Goal: Task Accomplishment & Management: Use online tool/utility

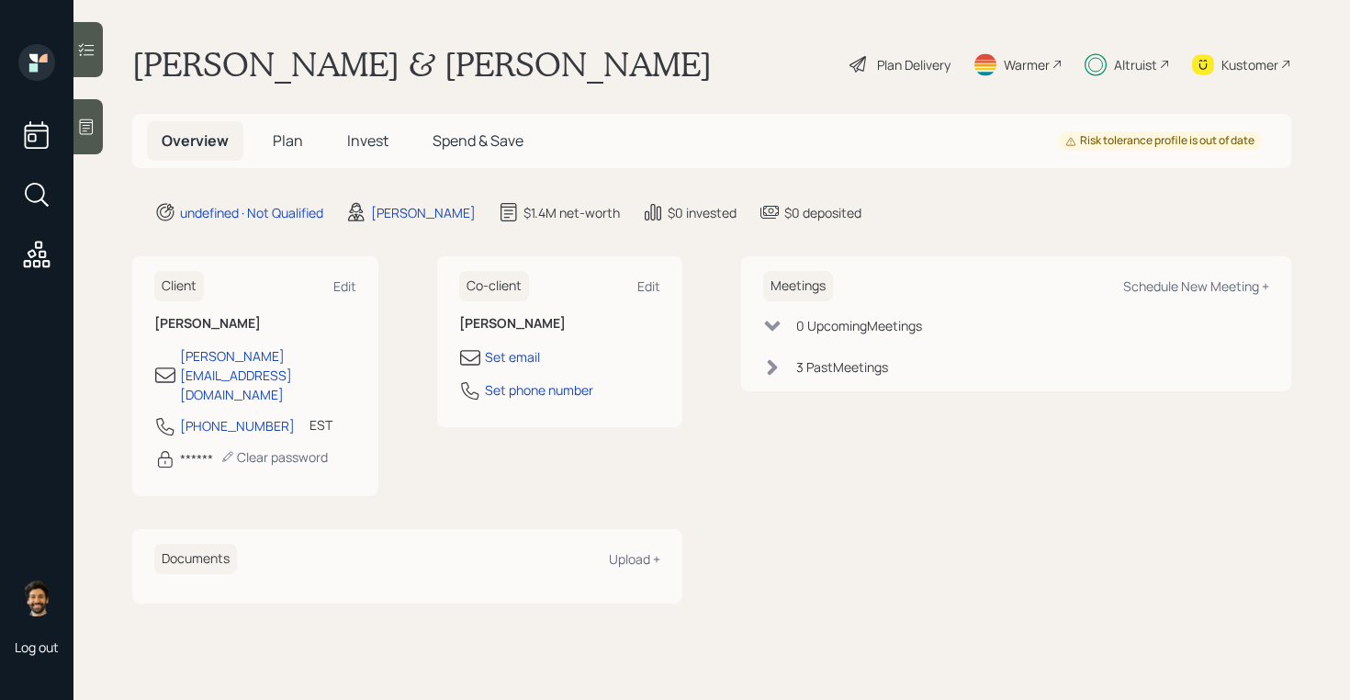
click at [274, 141] on span "Plan" at bounding box center [288, 140] width 30 height 20
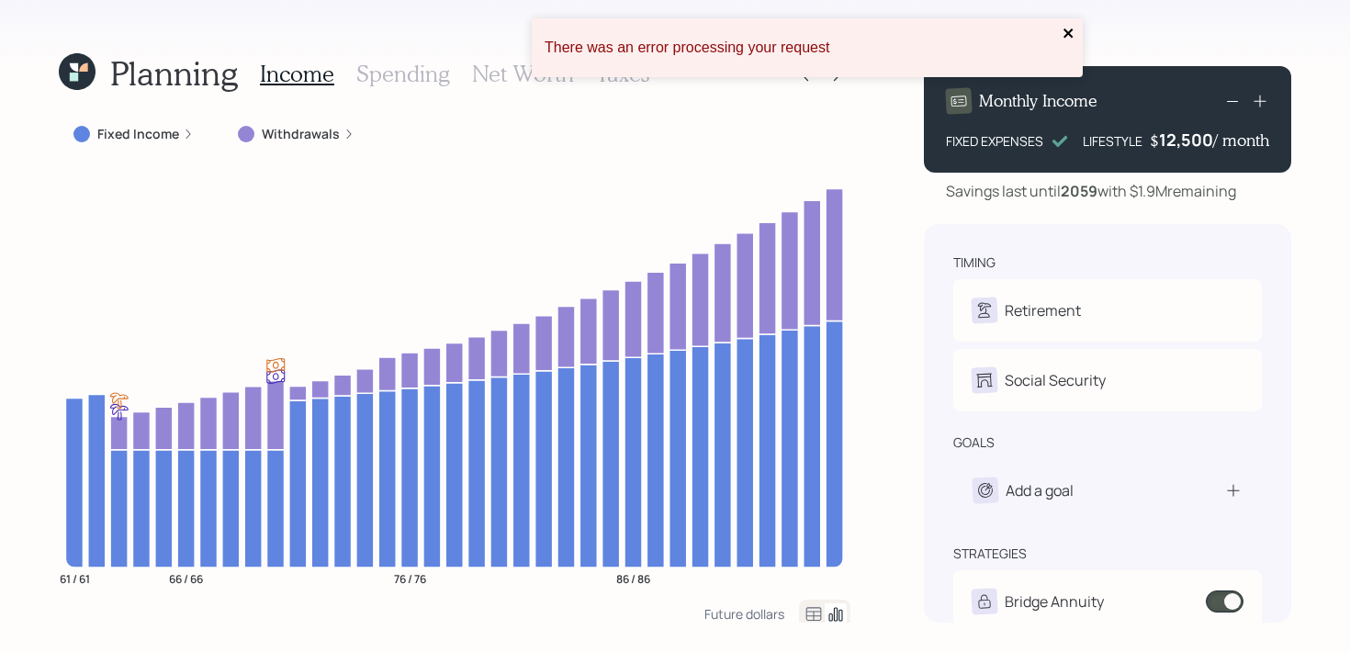
click at [1072, 37] on icon "close" at bounding box center [1068, 33] width 13 height 15
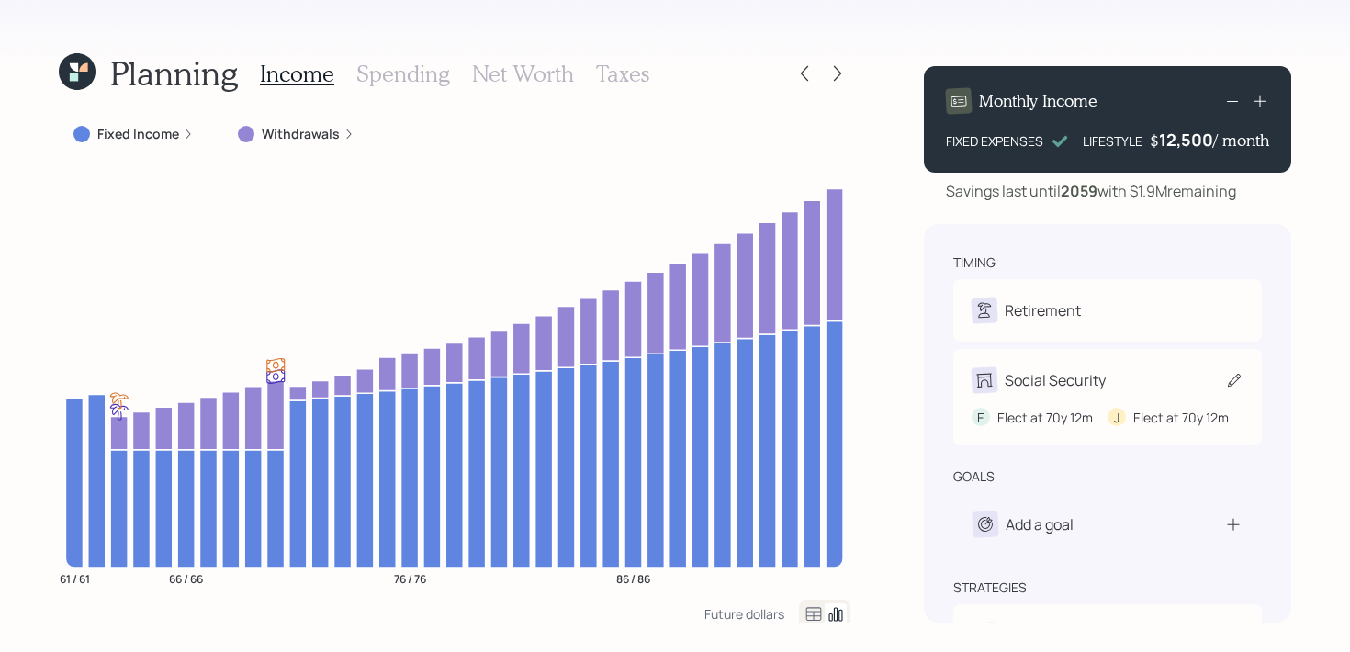
click at [1057, 382] on div "Social Security" at bounding box center [1055, 380] width 101 height 22
select select "12"
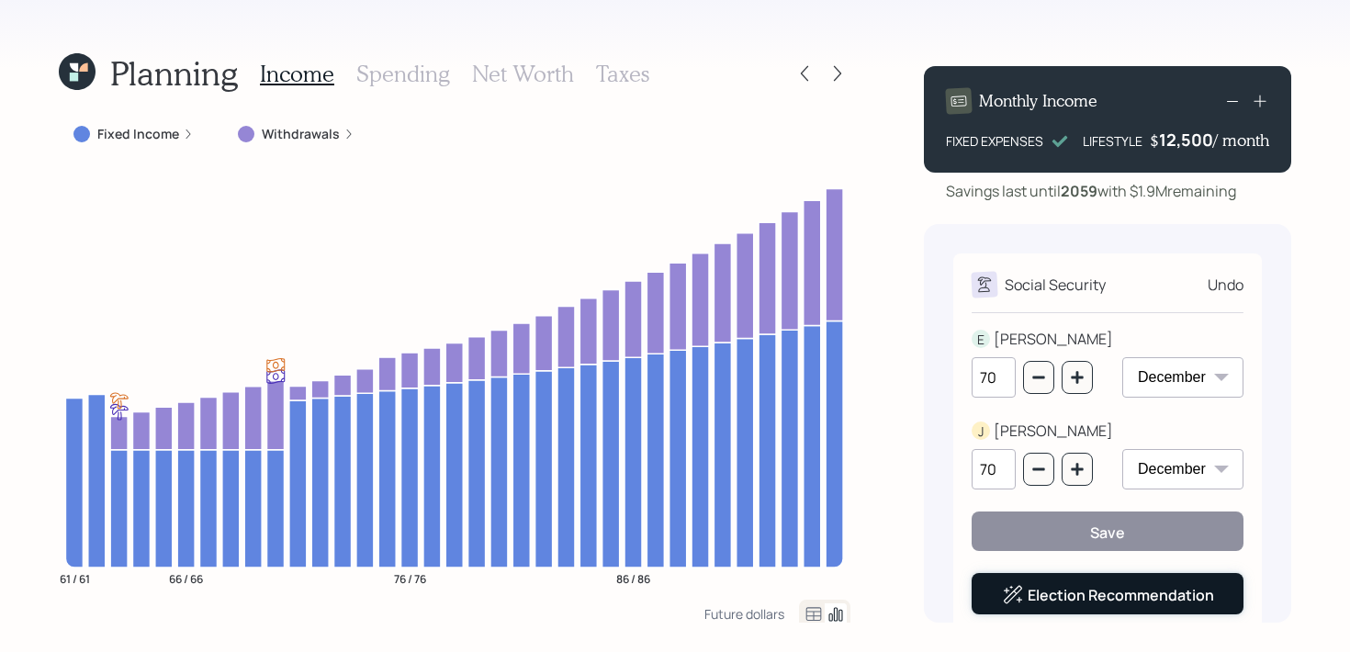
click at [1049, 595] on link "Election Recommendation" at bounding box center [1120, 595] width 186 height 20
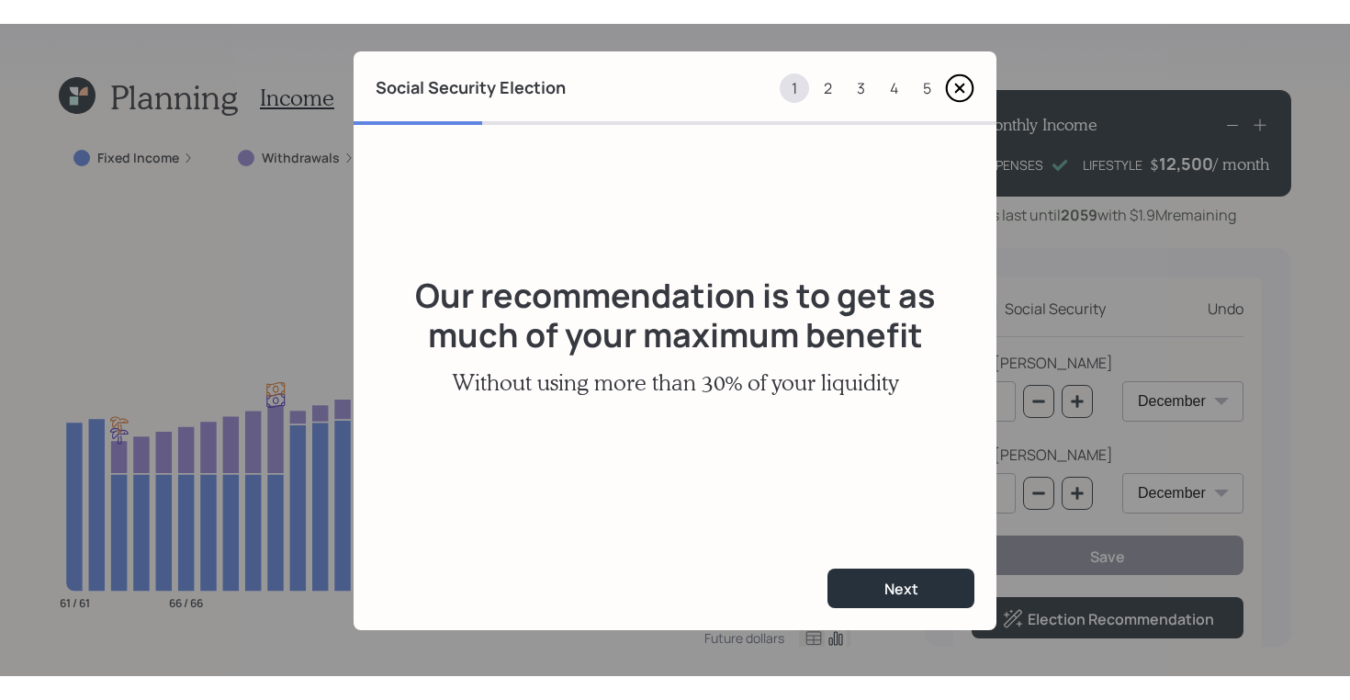
scroll to position [18, 0]
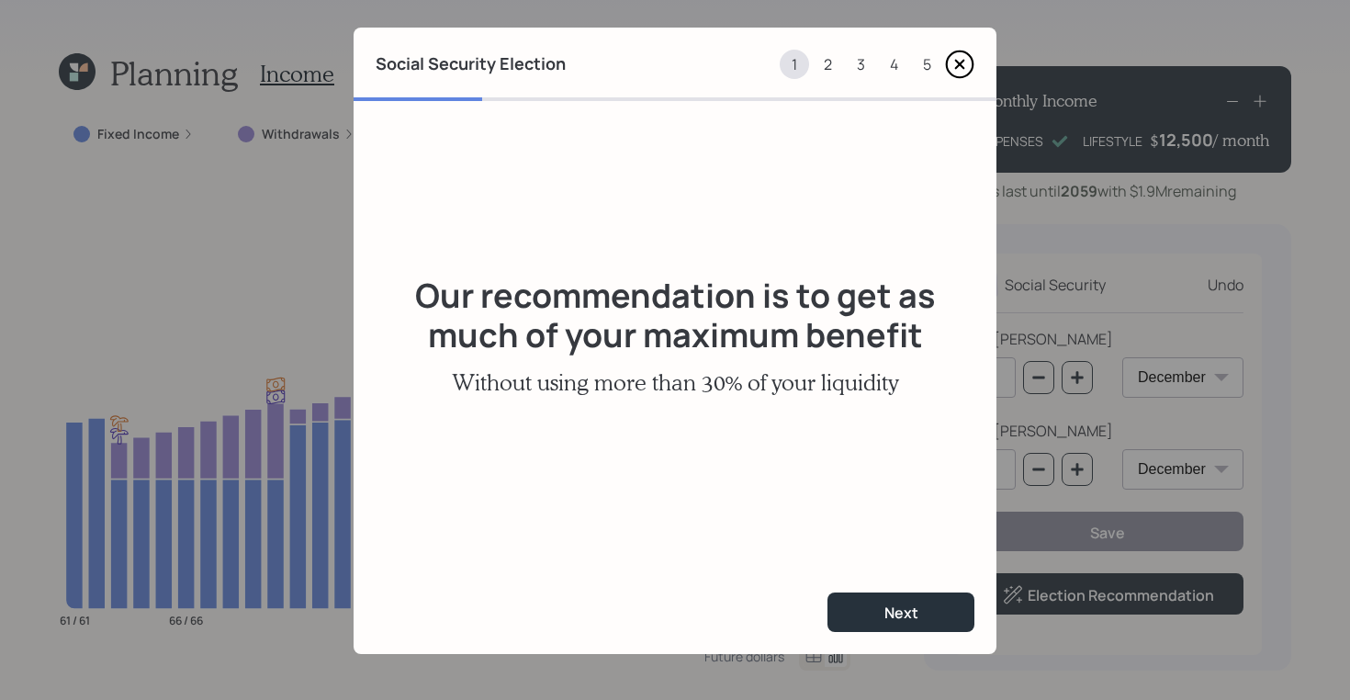
click at [966, 65] on icon at bounding box center [959, 64] width 29 height 29
